Goal: Check status: Check status

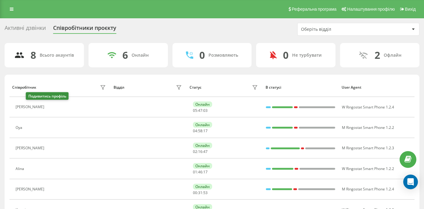
scroll to position [72, 0]
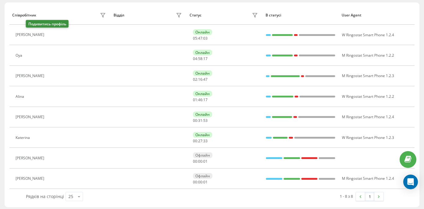
click at [47, 38] on button at bounding box center [50, 35] width 7 height 9
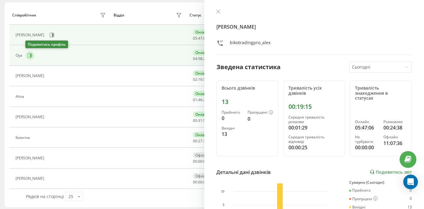
click at [29, 56] on icon at bounding box center [29, 55] width 5 height 5
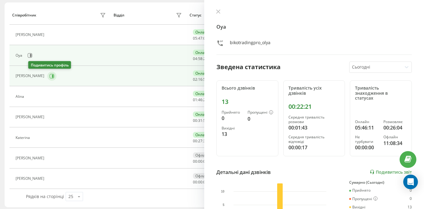
click at [52, 76] on icon at bounding box center [53, 75] width 2 height 3
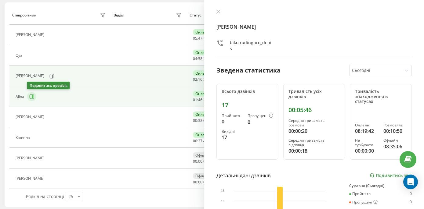
click at [31, 97] on icon at bounding box center [31, 96] width 5 height 5
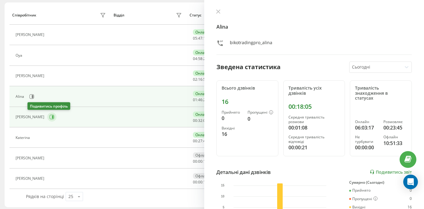
click at [52, 116] on icon at bounding box center [53, 117] width 2 height 3
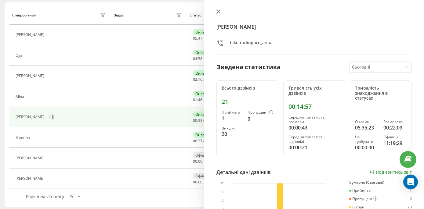
click at [215, 12] on button at bounding box center [218, 12] width 8 height 6
